Goal: Check status: Check status

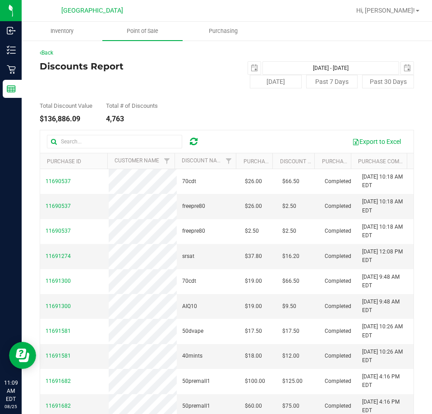
drag, startPoint x: 185, startPoint y: 88, endPoint x: 170, endPoint y: 83, distance: 16.5
click at [185, 88] on div "Discounts Report [DATE] [DATE] - [DATE] [DATE] Past 7 Days Past 30 Days" at bounding box center [227, 74] width 374 height 27
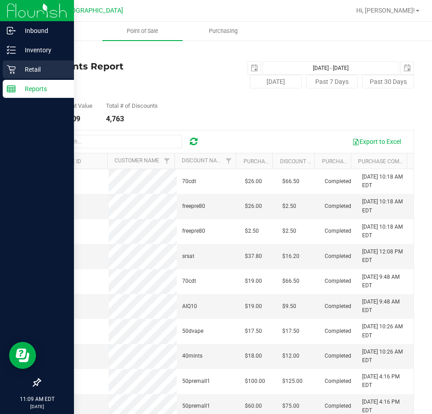
click at [8, 67] on icon at bounding box center [11, 69] width 9 height 9
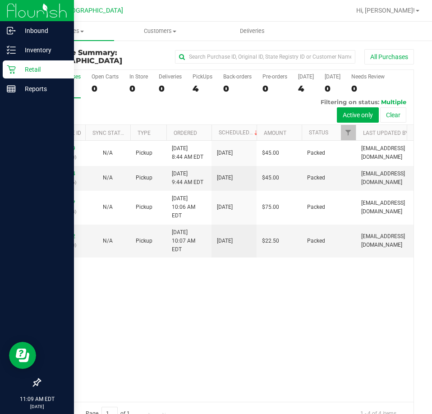
click at [286, 317] on div "11841409 (317074393) N/A Pickup [DATE] 8:44 AM EDT 8/25/2025 $45.00 Packed [EMA…" at bounding box center [226, 271] width 373 height 261
click at [311, 313] on div "11841409 (317074393) N/A Pickup [DATE] 8:44 AM EDT 8/25/2025 $45.00 Packed [EMA…" at bounding box center [226, 271] width 373 height 261
click at [273, 42] on div "Purchase Summary: [GEOGRAPHIC_DATA] All Purchases All Purchases 4 Open Carts 0 …" at bounding box center [227, 237] width 410 height 395
click at [7, 53] on icon at bounding box center [8, 52] width 2 height 1
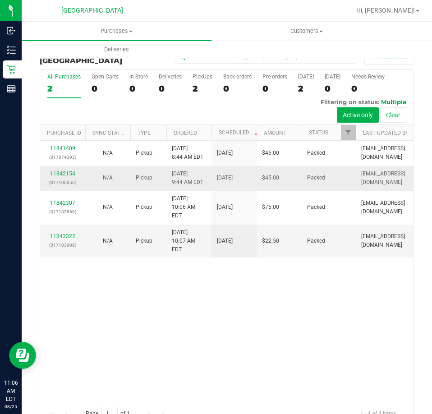
scroll to position [20, 0]
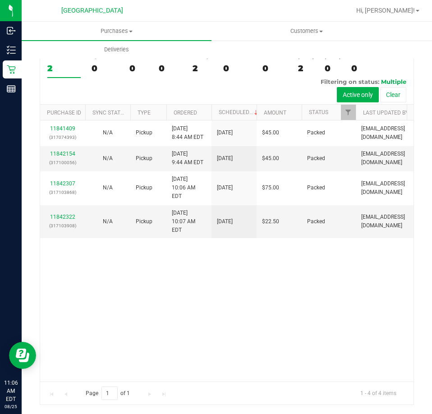
click at [214, 263] on div "11841409 (317074393) N/A Pickup [DATE] 8:44 AM EDT 8/25/2025 $45.00 Packed [EMA…" at bounding box center [226, 250] width 373 height 261
click at [260, 300] on div "11841409 (317074393) N/A Pickup [DATE] 8:44 AM EDT 8/25/2025 $45.00 Packed [EMA…" at bounding box center [226, 250] width 373 height 261
drag, startPoint x: 245, startPoint y: 298, endPoint x: 254, endPoint y: 298, distance: 8.1
click at [246, 298] on div "11841409 (317074393) N/A Pickup [DATE] 8:44 AM EDT 8/25/2025 $45.00 Packed [EMA…" at bounding box center [226, 250] width 373 height 261
click at [334, 310] on div "11841409 (317074393) N/A Pickup [DATE] 8:44 AM EDT 8/25/2025 $45.00 Packed [EMA…" at bounding box center [226, 250] width 373 height 261
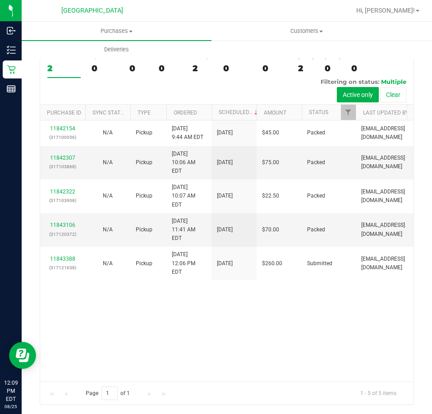
click at [391, 307] on div "11842154 (317100056) N/A Pickup 8/25/2025 9:44 AM EDT 8/25/2025 $45.00 Packed z…" at bounding box center [226, 250] width 373 height 261
